Goal: Understand process/instructions: Learn how to perform a task or action

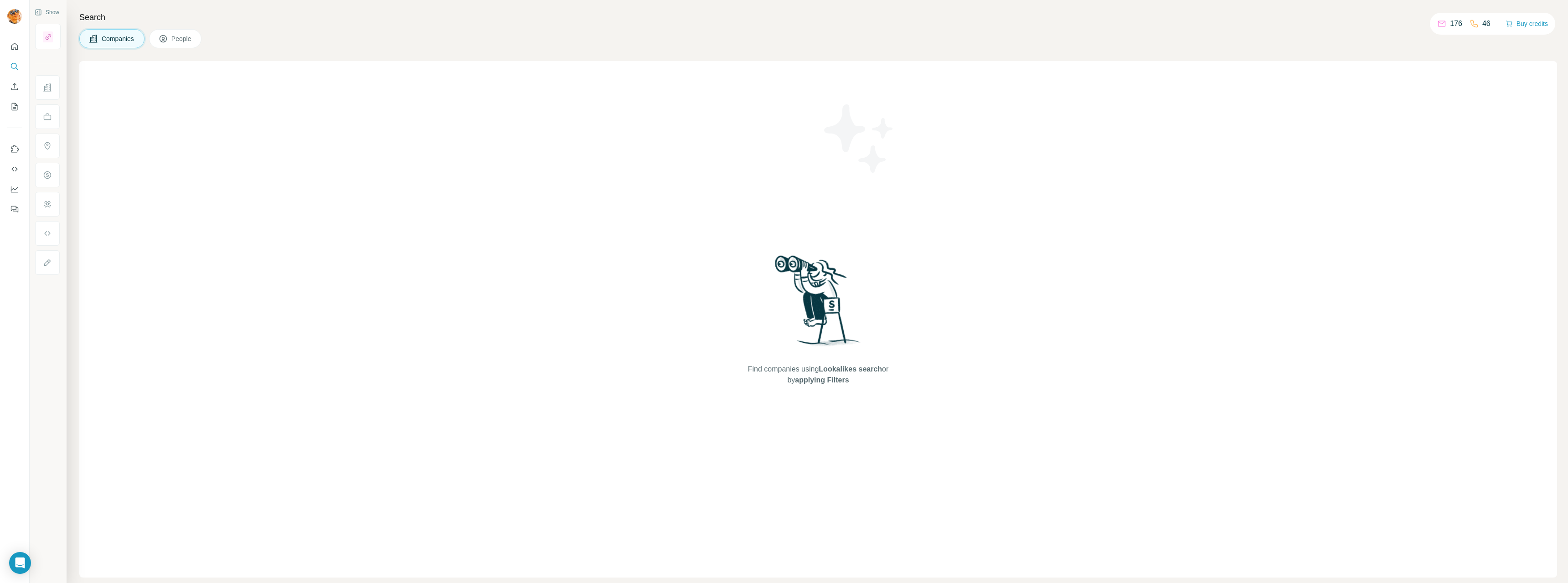
click at [1291, 215] on div "Find companies using Lookalikes search or by applying Filters" at bounding box center [818, 319] width 1478 height 516
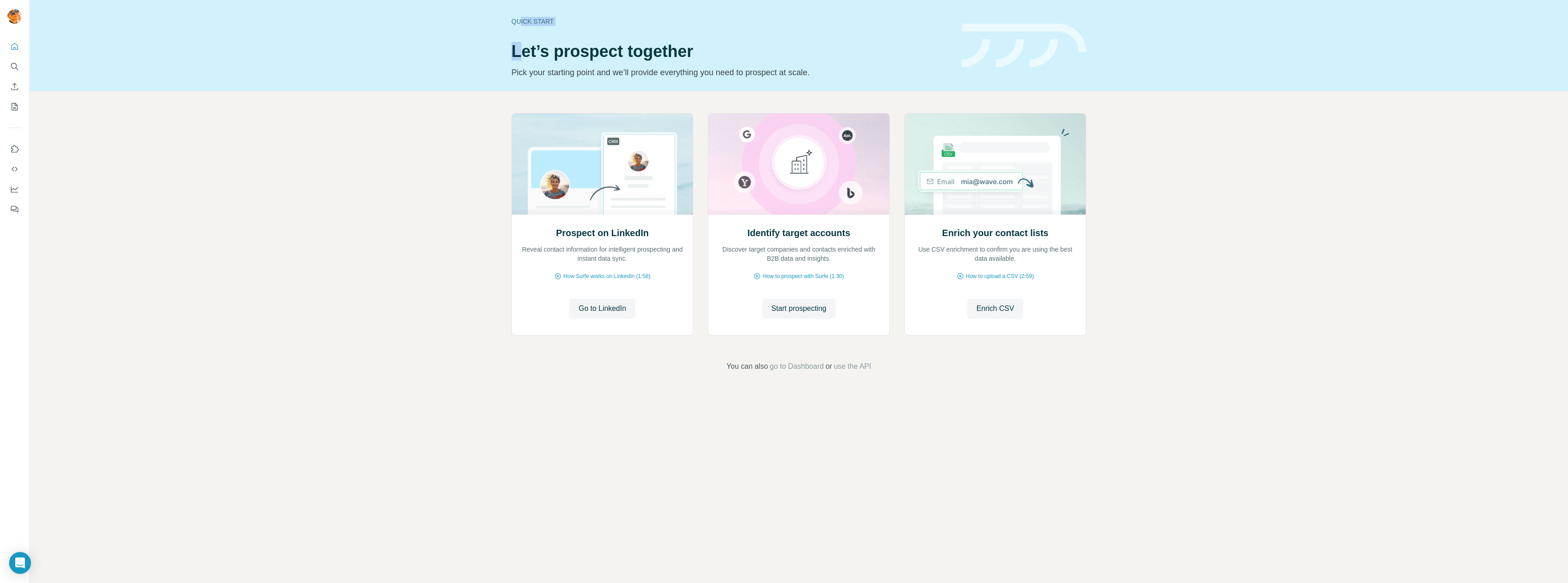
drag, startPoint x: 520, startPoint y: 24, endPoint x: 521, endPoint y: 301, distance: 277.0
click at [521, 51] on div "Quick start Let’s prospect together Pick your starting point and we’ll provide …" at bounding box center [731, 45] width 439 height 66
click at [601, 309] on span "Go to LinkedIn" at bounding box center [602, 309] width 47 height 11
click at [15, 54] on button "Quick start" at bounding box center [15, 46] width 15 height 16
click at [15, 44] on icon "Quick start" at bounding box center [14, 46] width 9 height 9
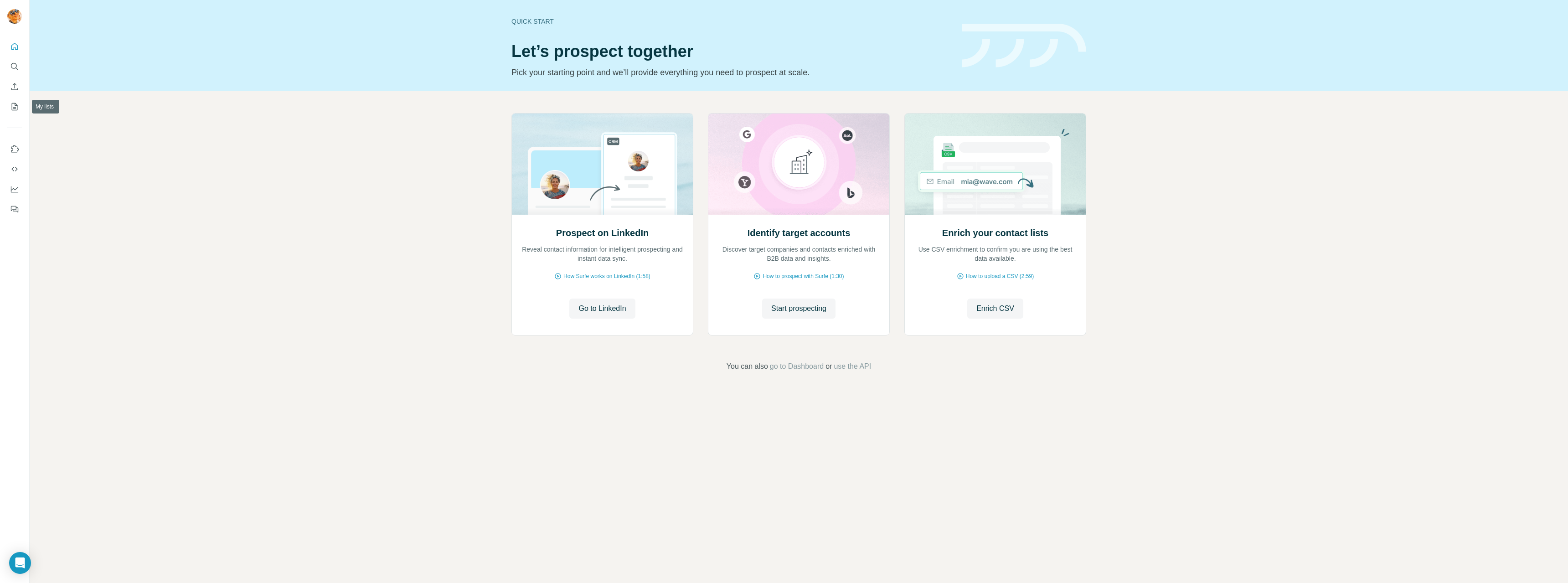
drag, startPoint x: 19, startPoint y: 122, endPoint x: 28, endPoint y: 159, distance: 38.1
click at [27, 155] on div at bounding box center [15, 125] width 29 height 184
click at [103, 152] on div "Prospect on LinkedIn Reveal contact information for intelligent prospecting and…" at bounding box center [799, 242] width 1538 height 302
click at [527, 24] on div "Quick start" at bounding box center [731, 21] width 439 height 9
